Goal: Task Accomplishment & Management: Manage account settings

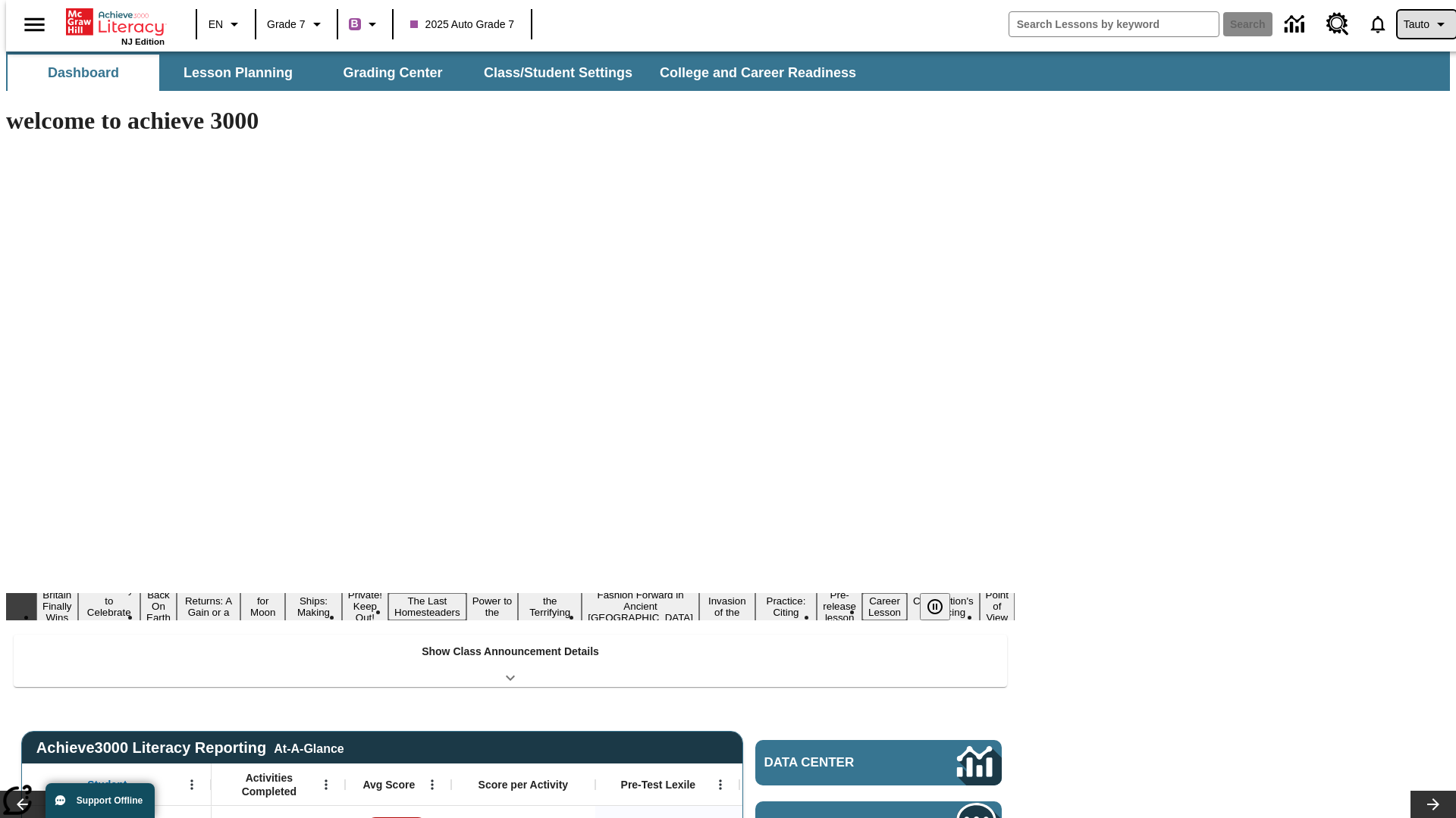
click at [1418, 24] on span "Tauto" at bounding box center [1416, 24] width 25 height 16
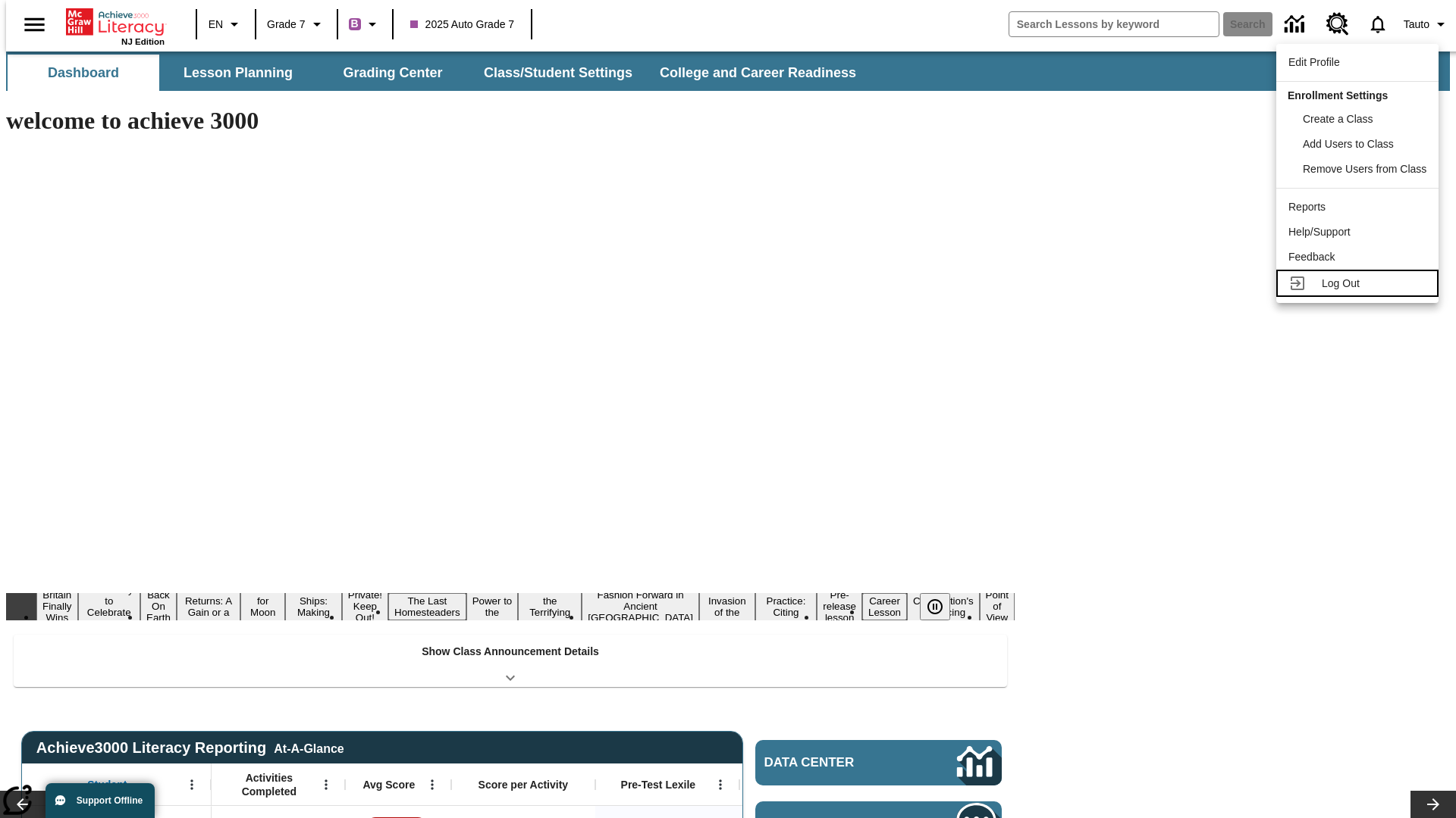
click at [1359, 283] on span "Log Out" at bounding box center [1341, 283] width 38 height 12
